Goal: Find specific page/section: Find specific page/section

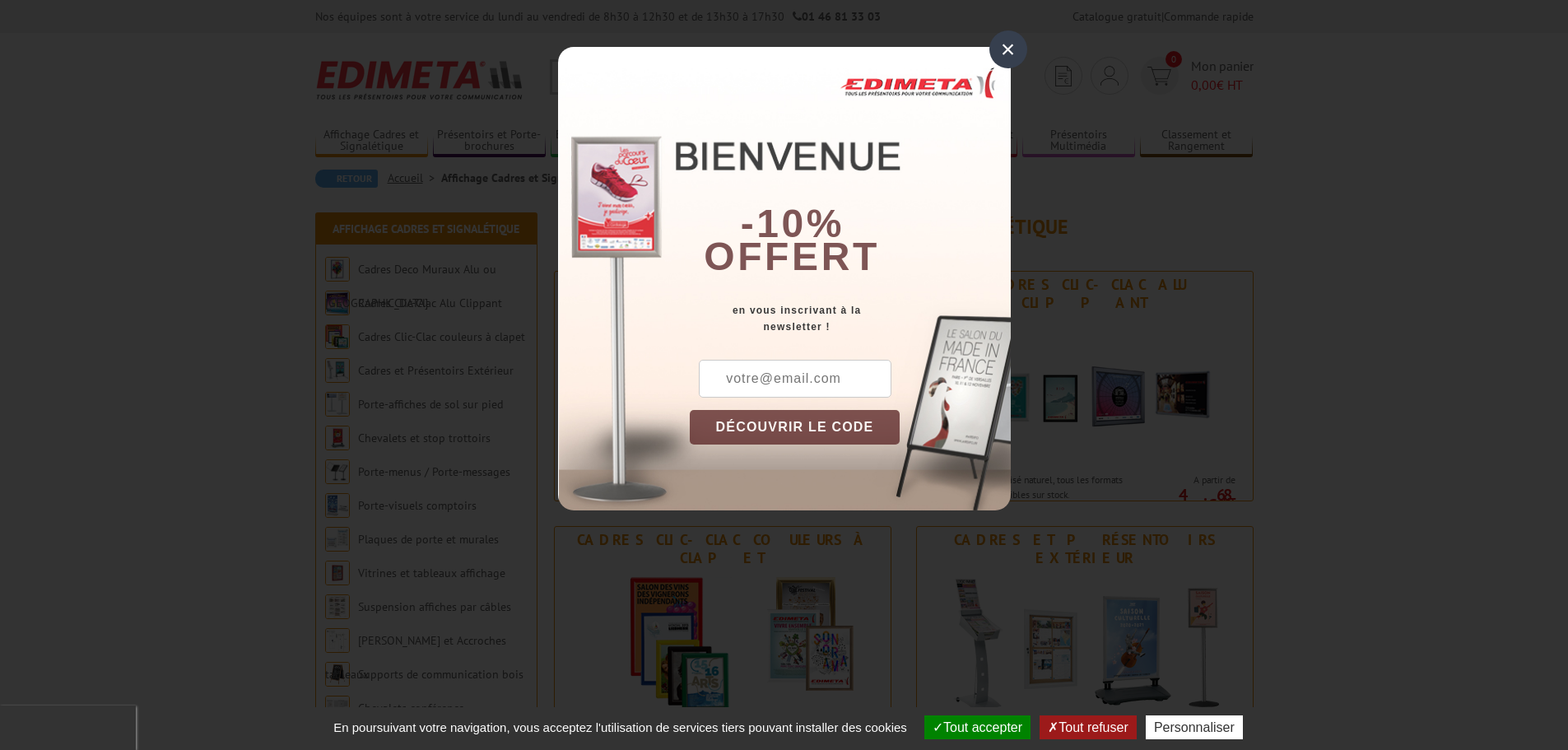
click at [1007, 37] on div "×" at bounding box center [1008, 50] width 38 height 38
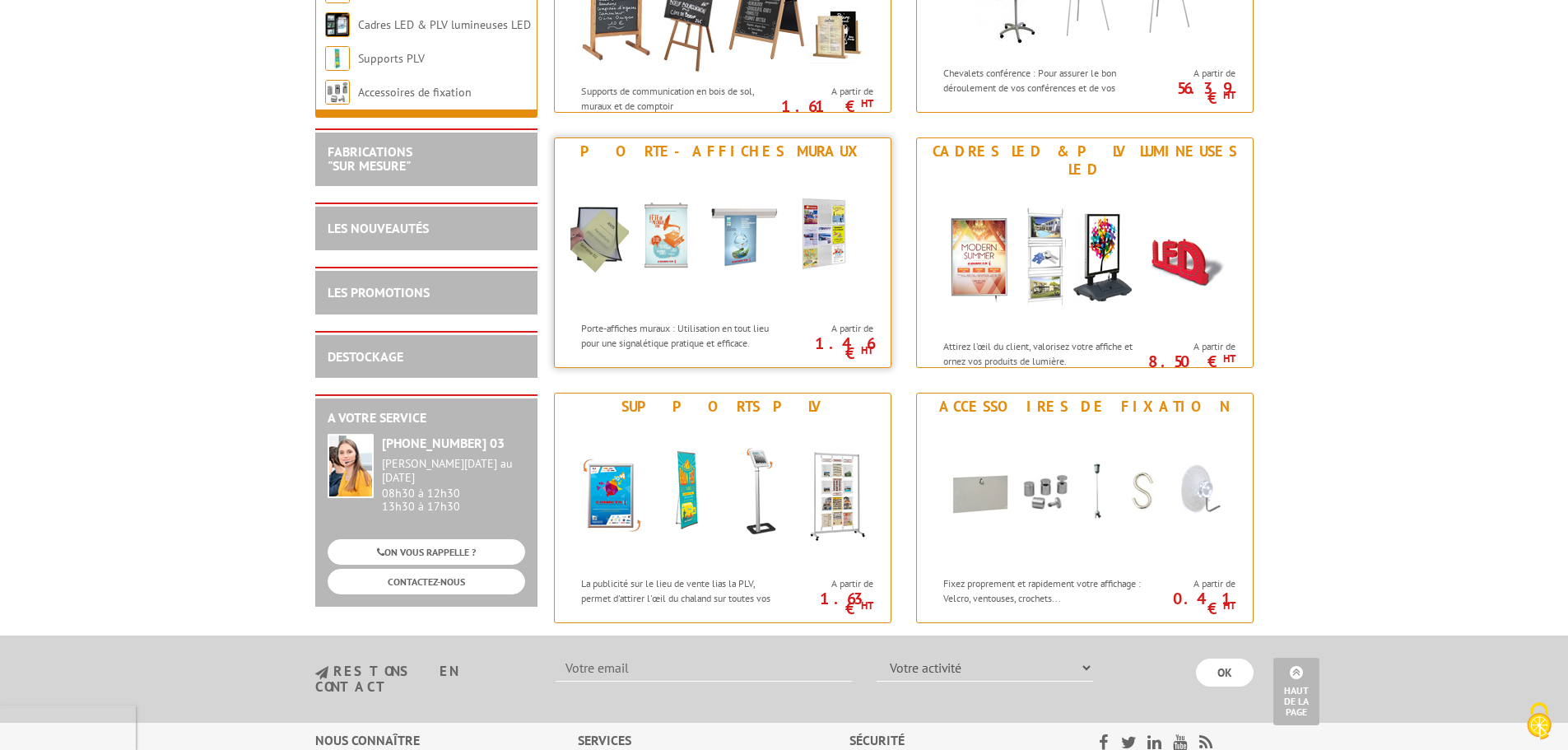
click at [602, 238] on img at bounding box center [723, 238] width 305 height 148
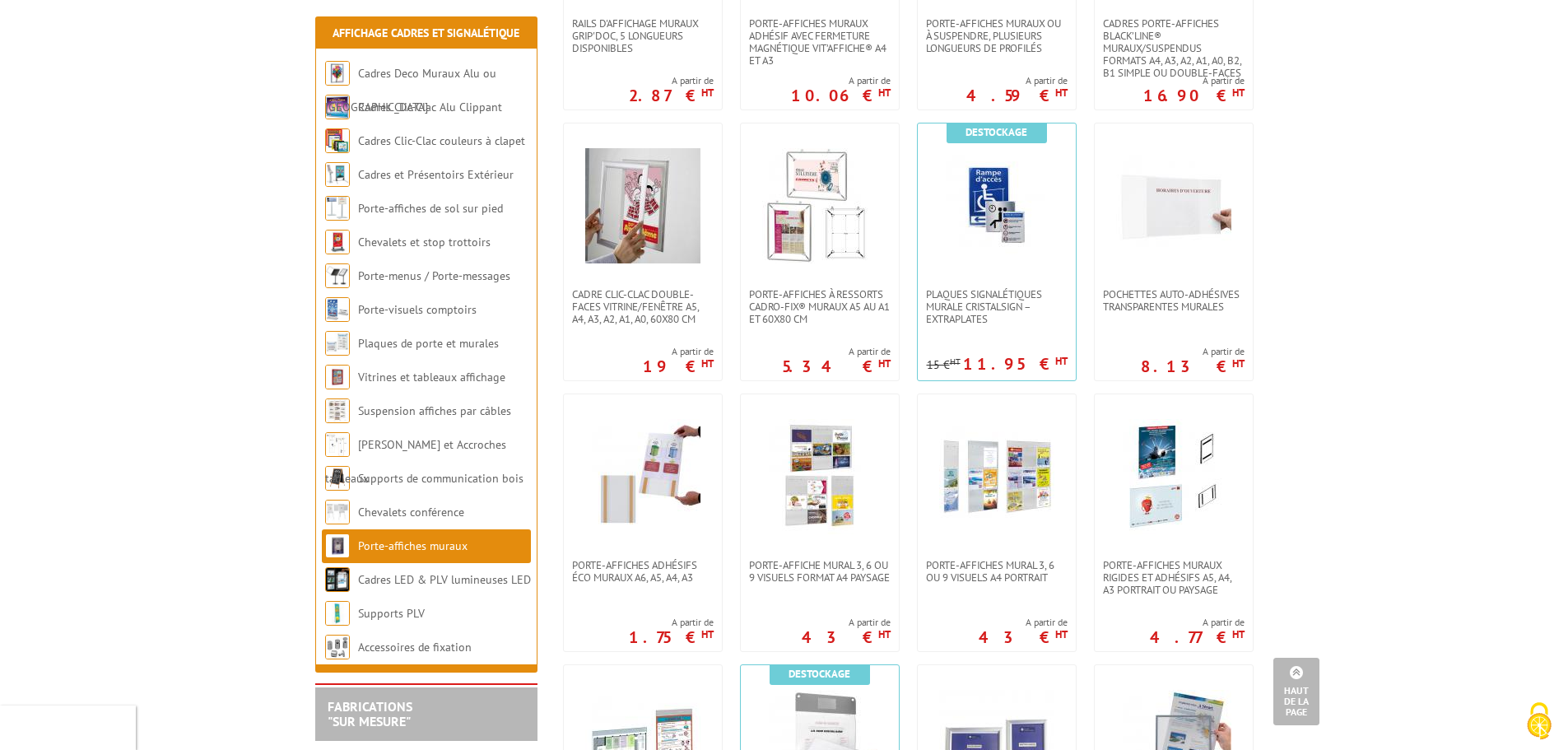
scroll to position [801, 0]
